Goal: Navigation & Orientation: Find specific page/section

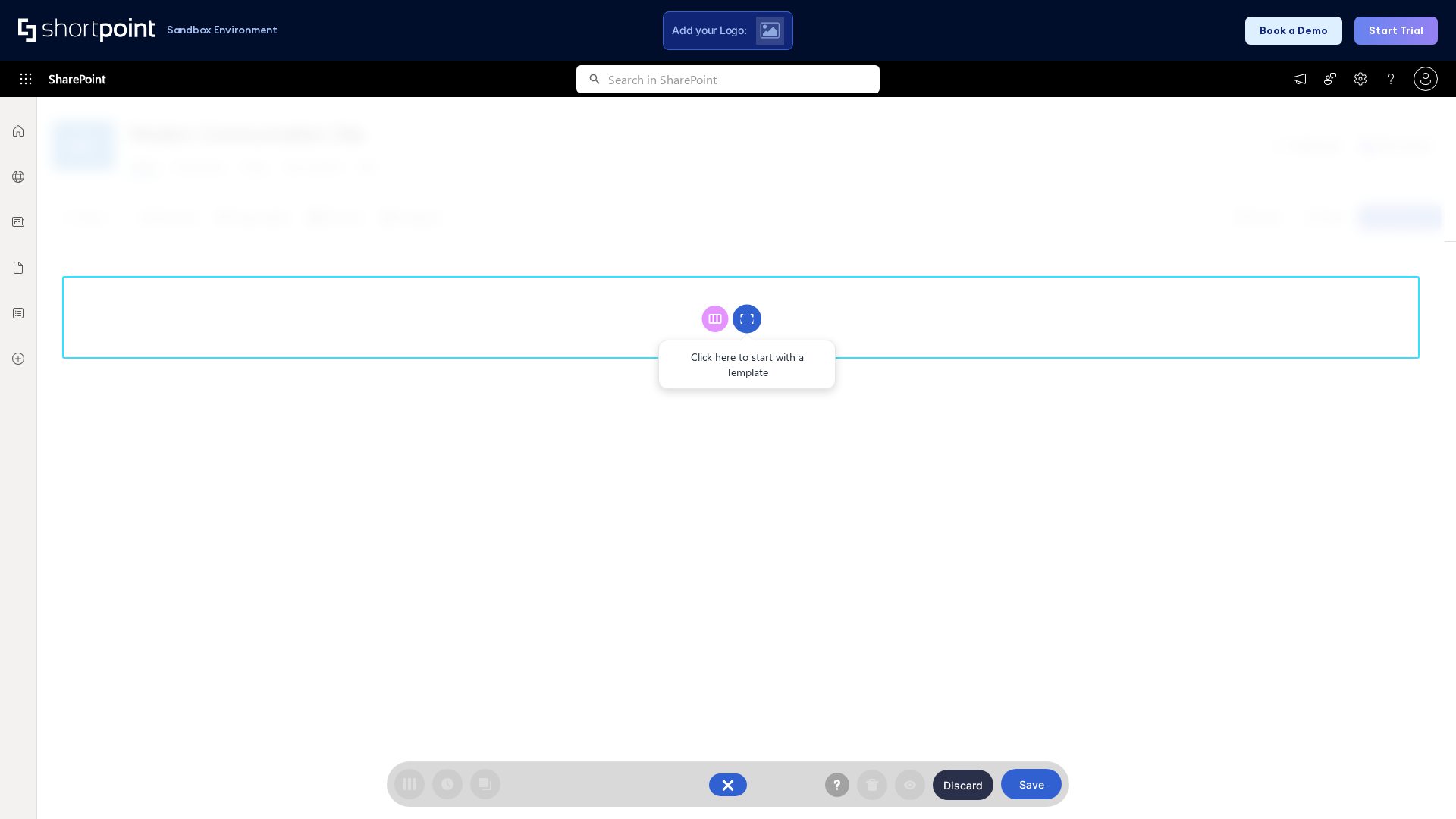
click at [747, 319] on circle at bounding box center [747, 319] width 29 height 29
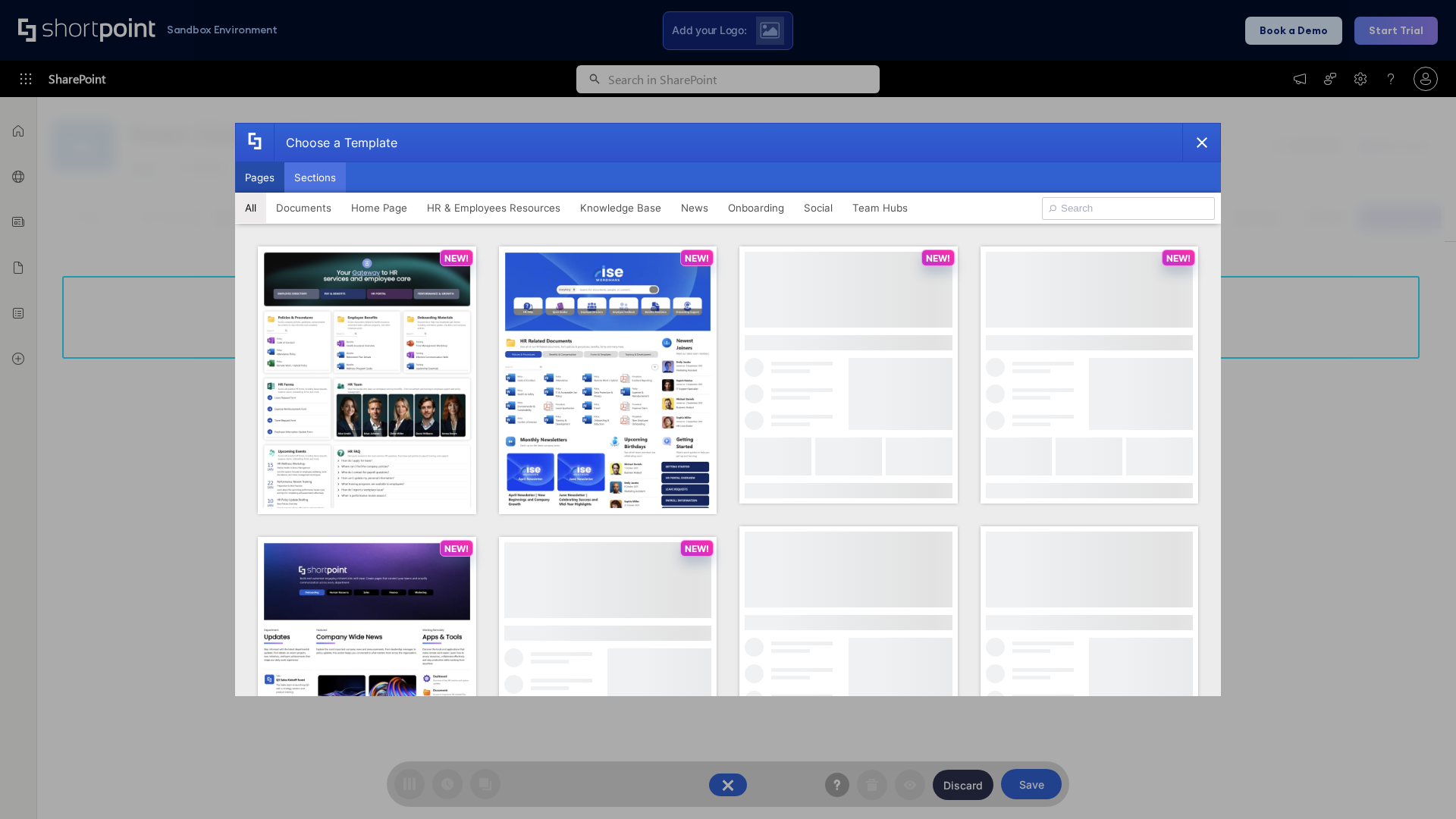
click at [315, 178] on button "Sections" at bounding box center [315, 178] width 61 height 31
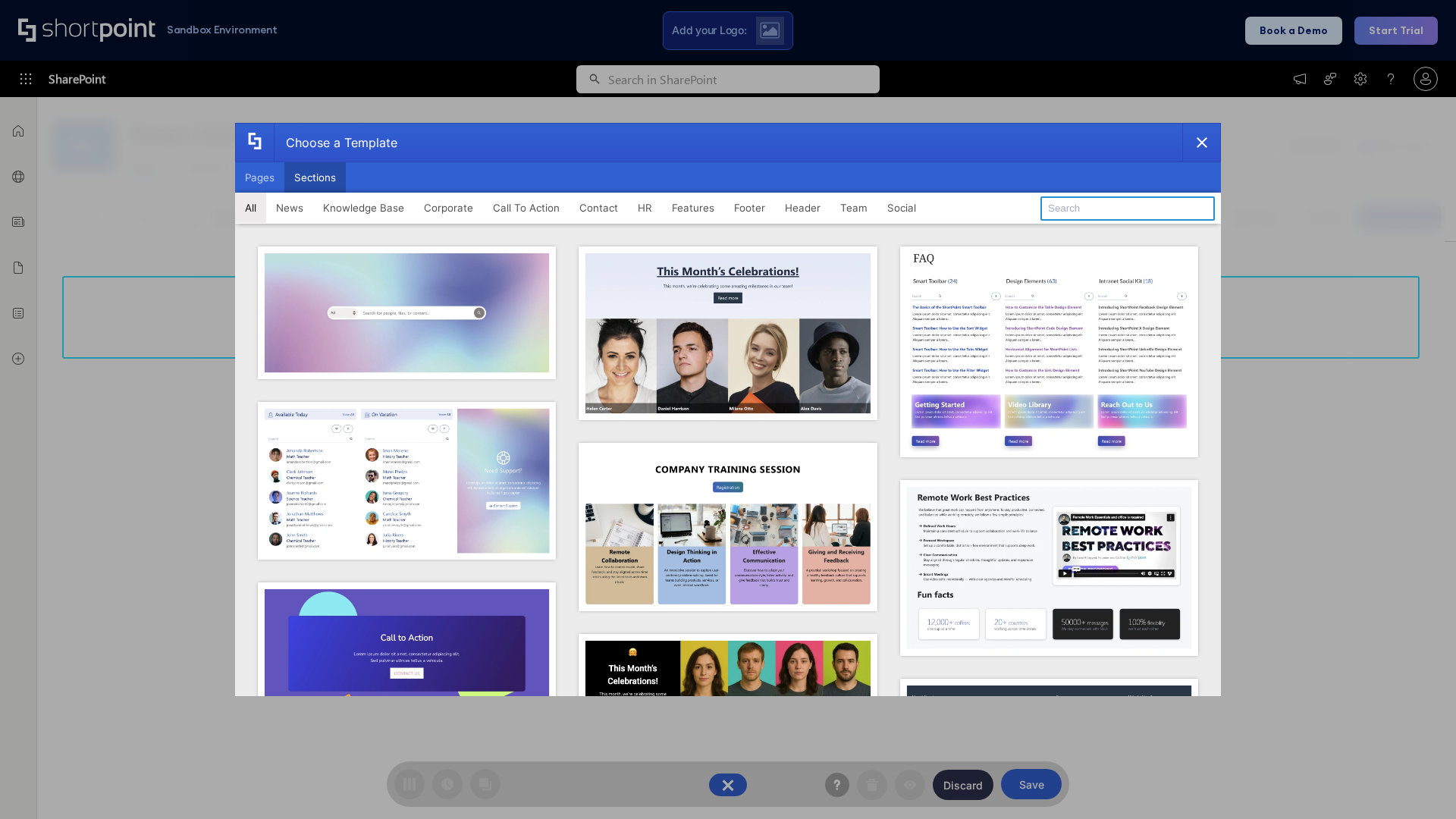
type input "Contact Cta"
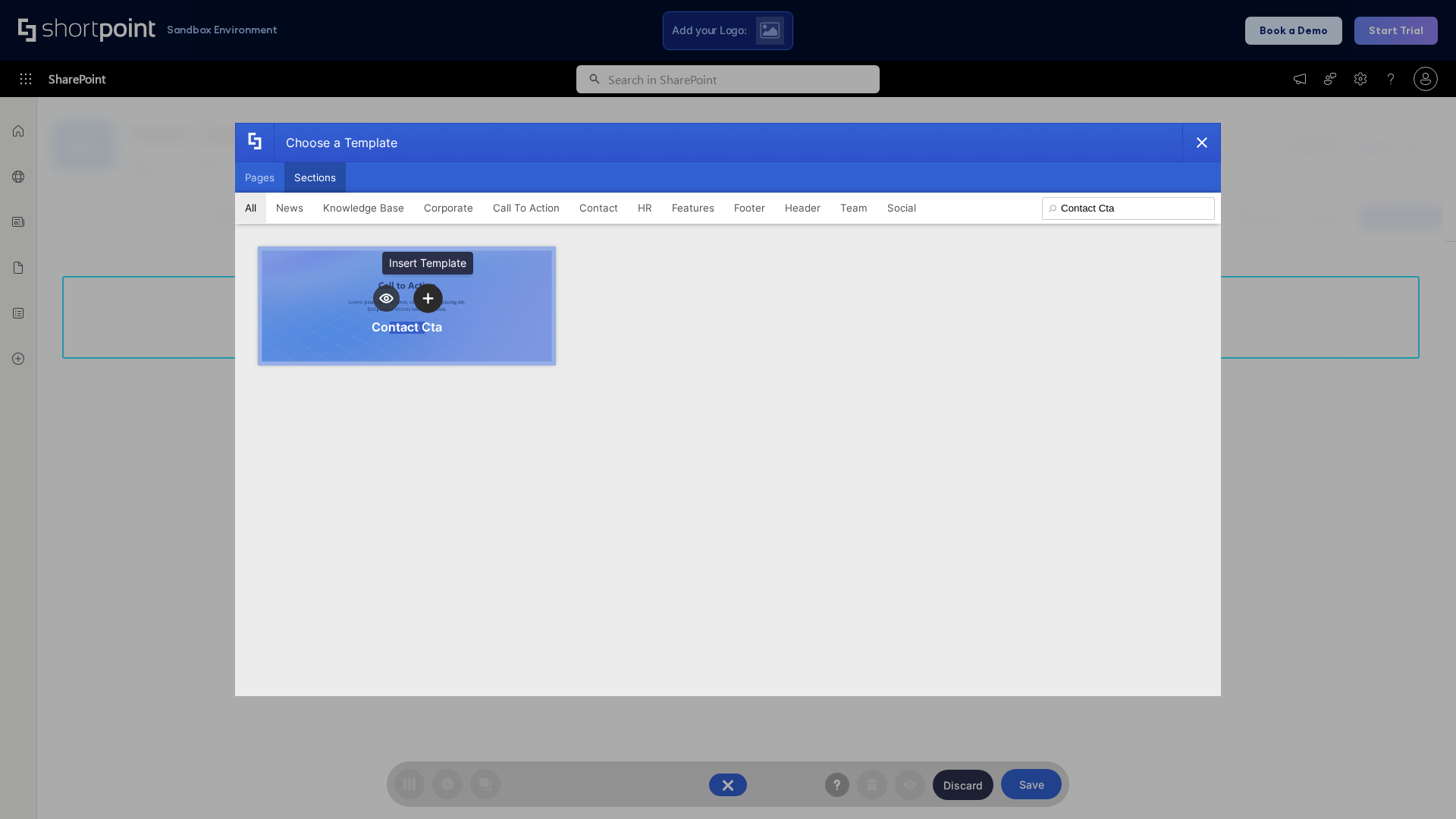
click at [427, 298] on icon "template selector" at bounding box center [427, 298] width 11 height 11
